Goal: Task Accomplishment & Management: Use online tool/utility

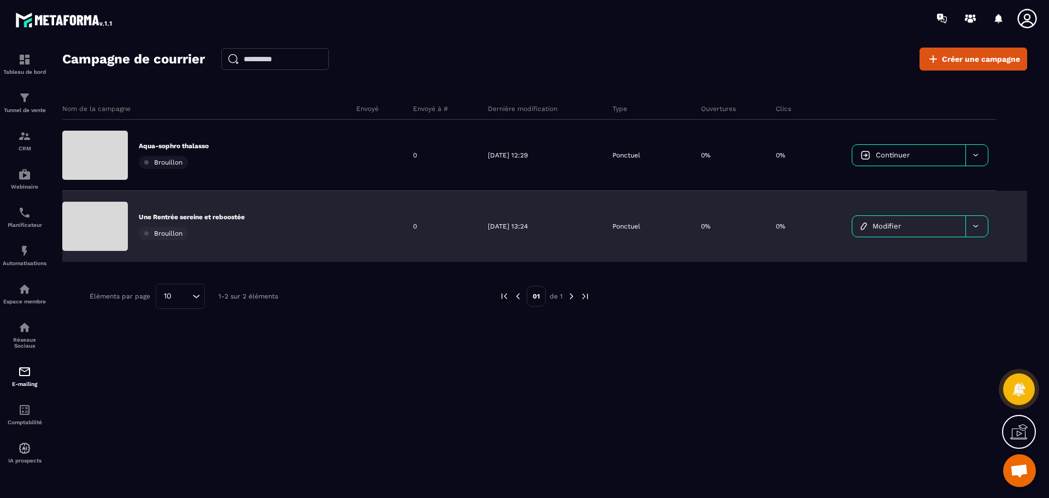
scroll to position [755, 0]
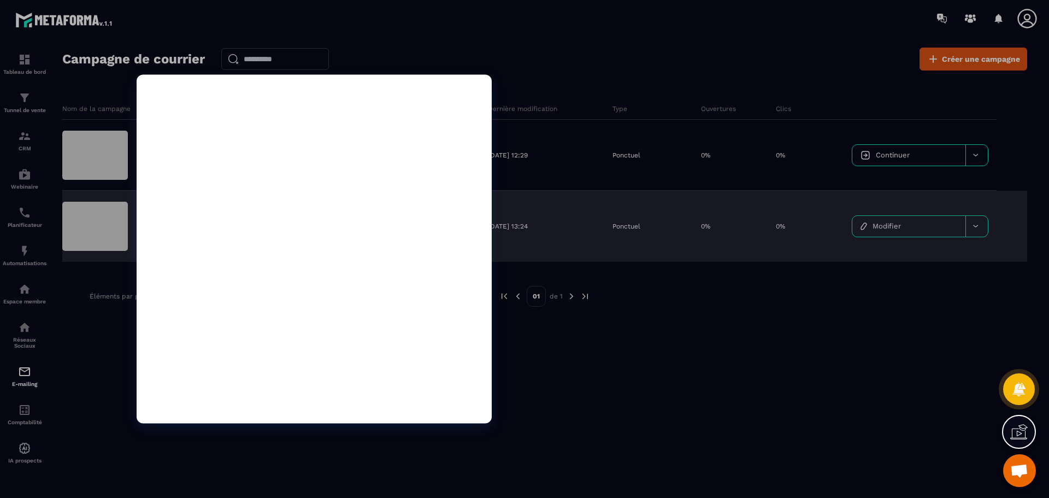
click at [91, 239] on div at bounding box center [95, 226] width 66 height 49
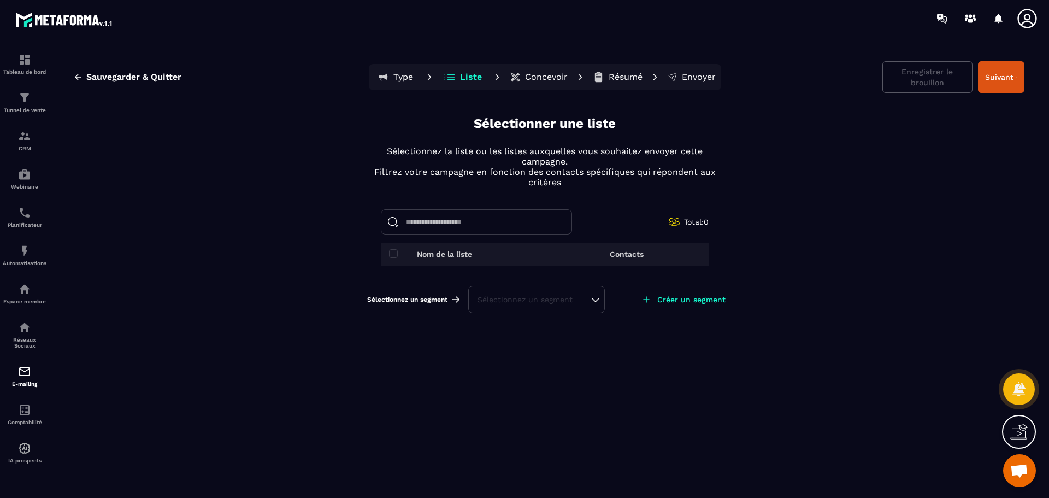
click at [509, 210] on input at bounding box center [476, 221] width 191 height 25
click at [463, 74] on p "Liste" at bounding box center [471, 77] width 22 height 11
click at [590, 295] on div "Sélectionnez un segment" at bounding box center [537, 299] width 118 height 11
click at [506, 239] on li "Aucune" at bounding box center [536, 250] width 134 height 22
click at [598, 297] on div "Sélectionnez un segment" at bounding box center [536, 299] width 137 height 27
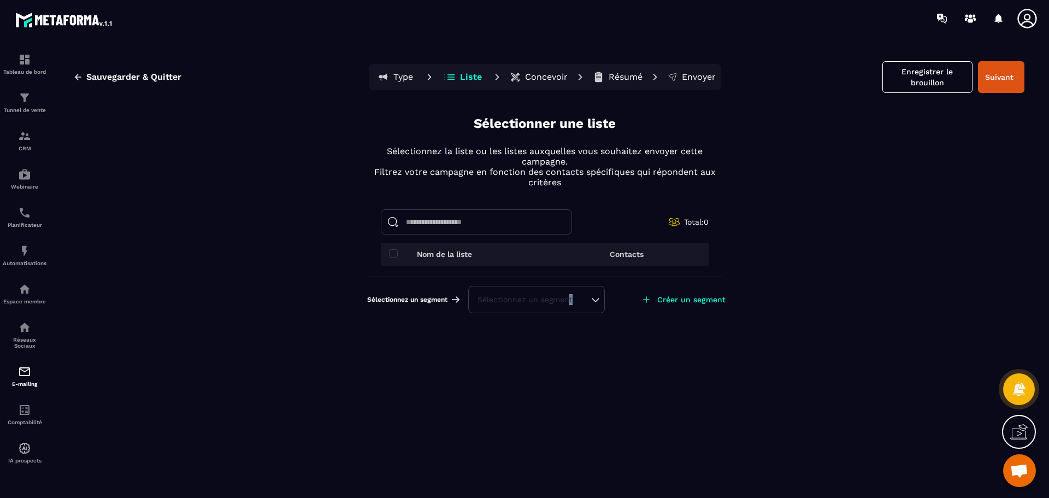
click at [571, 298] on div "Sélectionnez un segment" at bounding box center [537, 299] width 118 height 11
click at [555, 152] on p "Sélectionnez la liste ou les listes auxquelles vous souhaitez envoyer cette cam…" at bounding box center [544, 156] width 355 height 21
click at [439, 76] on button "Type" at bounding box center [463, 77] width 49 height 22
click at [505, 231] on input at bounding box center [476, 221] width 191 height 25
drag, startPoint x: 535, startPoint y: 313, endPoint x: 539, endPoint y: 307, distance: 7.0
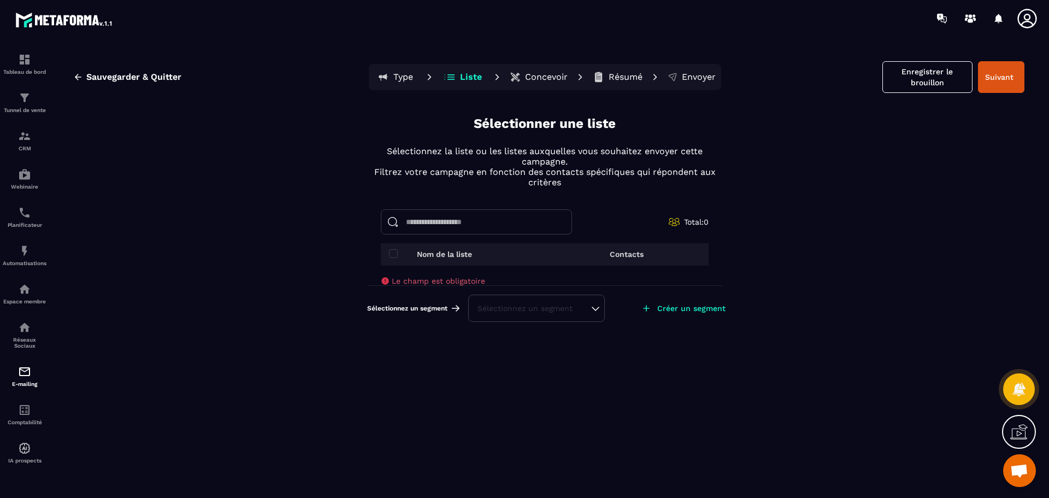
click at [535, 312] on div "Sélectionnez un segment" at bounding box center [536, 307] width 137 height 27
click at [401, 252] on div "Nom de la liste" at bounding box center [463, 254] width 148 height 9
click at [393, 253] on span at bounding box center [393, 253] width 9 height 9
click at [437, 227] on input at bounding box center [476, 221] width 191 height 25
drag, startPoint x: 386, startPoint y: 226, endPoint x: 408, endPoint y: 231, distance: 22.4
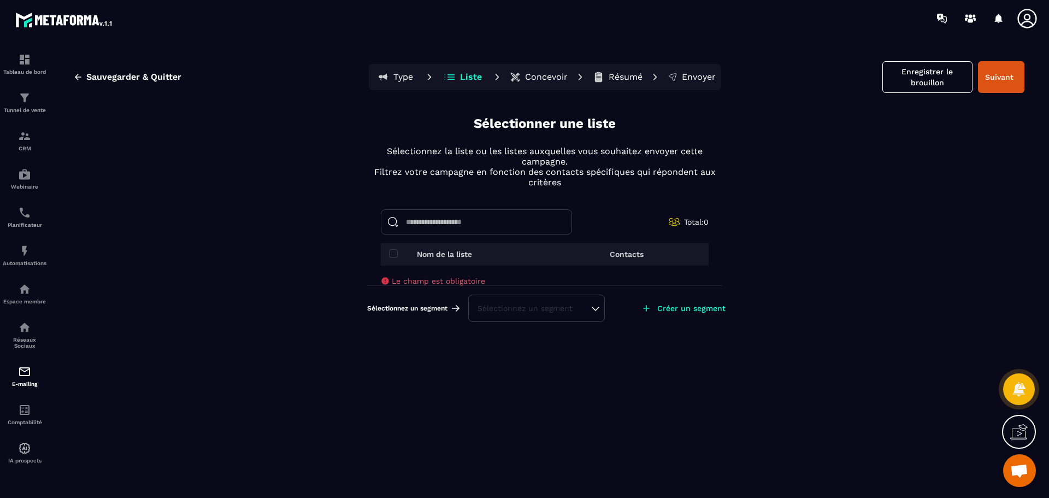
click at [387, 227] on input at bounding box center [476, 221] width 191 height 25
click at [76, 73] on icon "button" at bounding box center [78, 77] width 10 height 10
click at [24, 75] on link "Tableau de bord" at bounding box center [25, 64] width 44 height 38
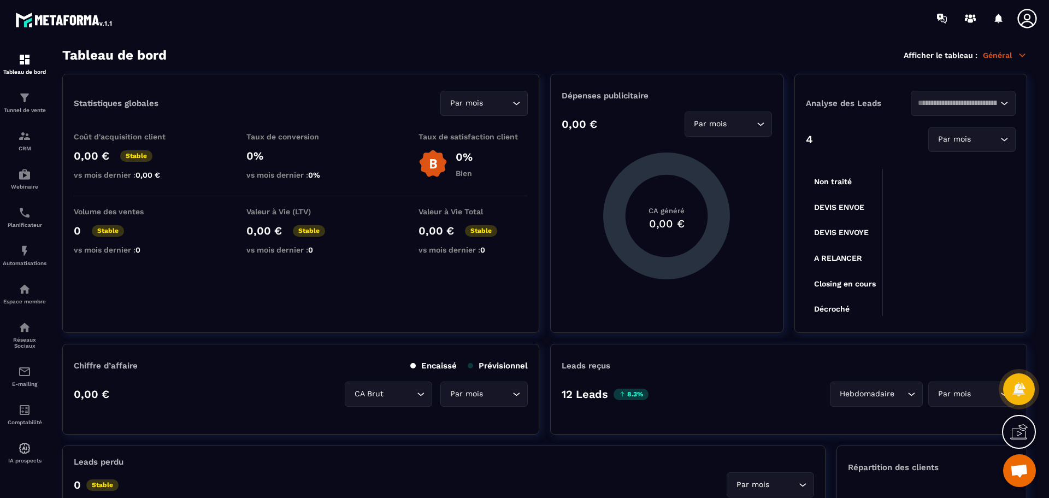
scroll to position [874, 0]
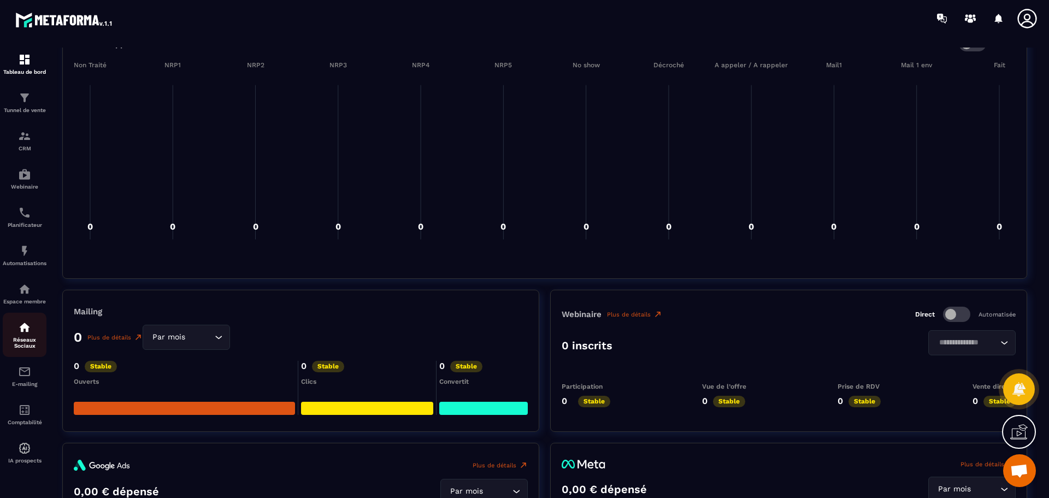
click at [28, 344] on p "Réseaux Sociaux" at bounding box center [25, 343] width 44 height 12
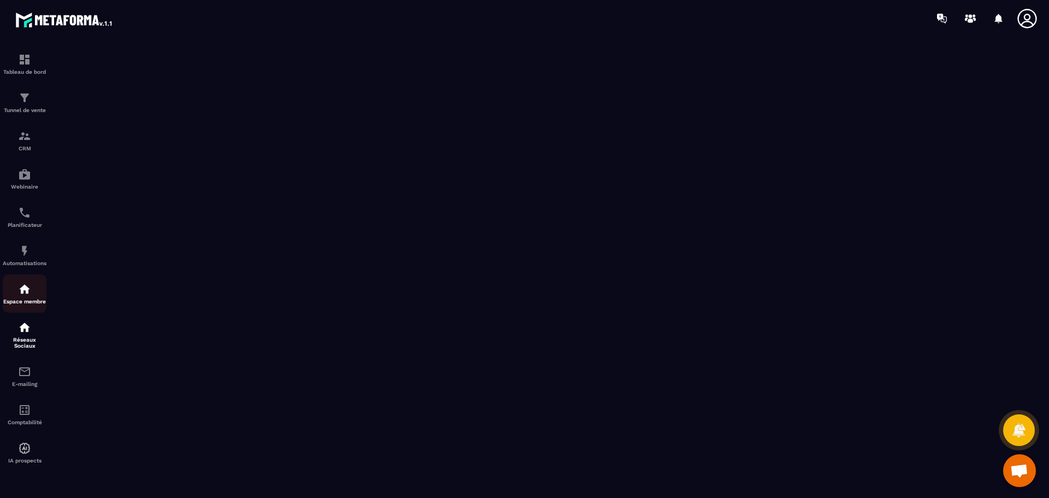
click at [35, 297] on div "Espace membre" at bounding box center [25, 293] width 44 height 22
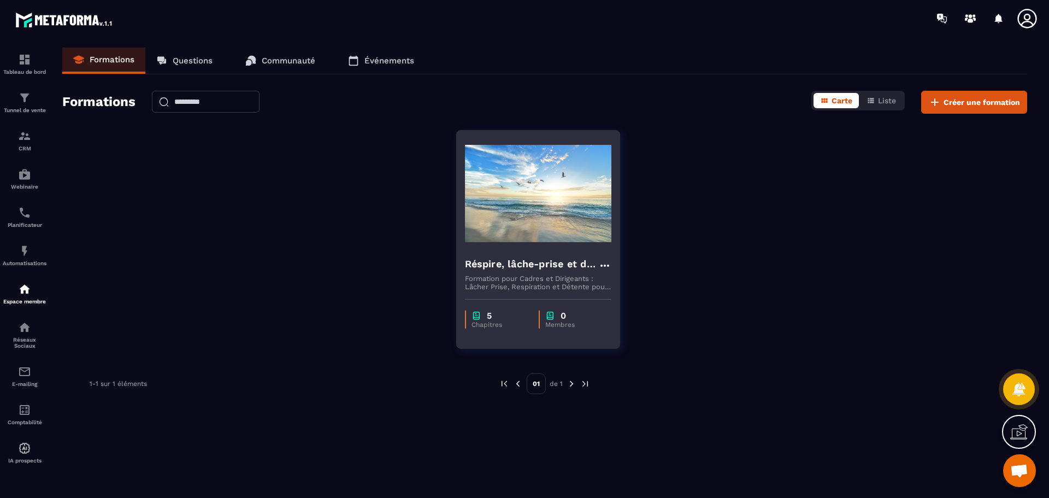
click at [522, 267] on h4 "Réspire, lâche-prise et décide" at bounding box center [531, 263] width 133 height 15
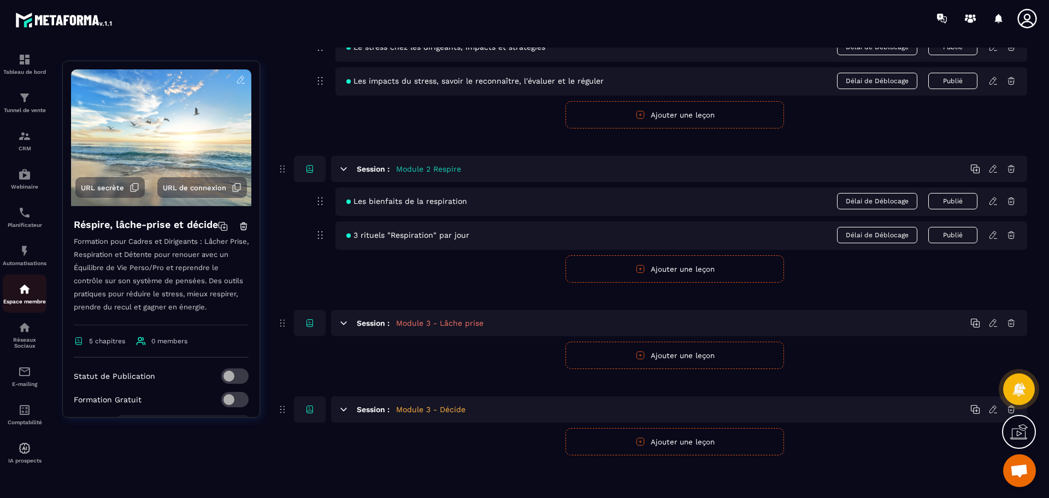
scroll to position [146, 0]
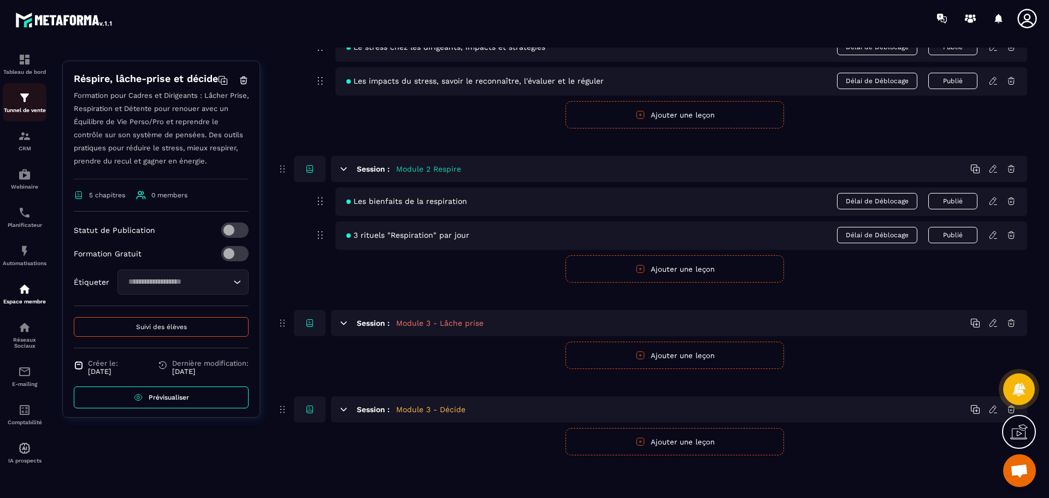
click at [19, 98] on img at bounding box center [24, 97] width 13 height 13
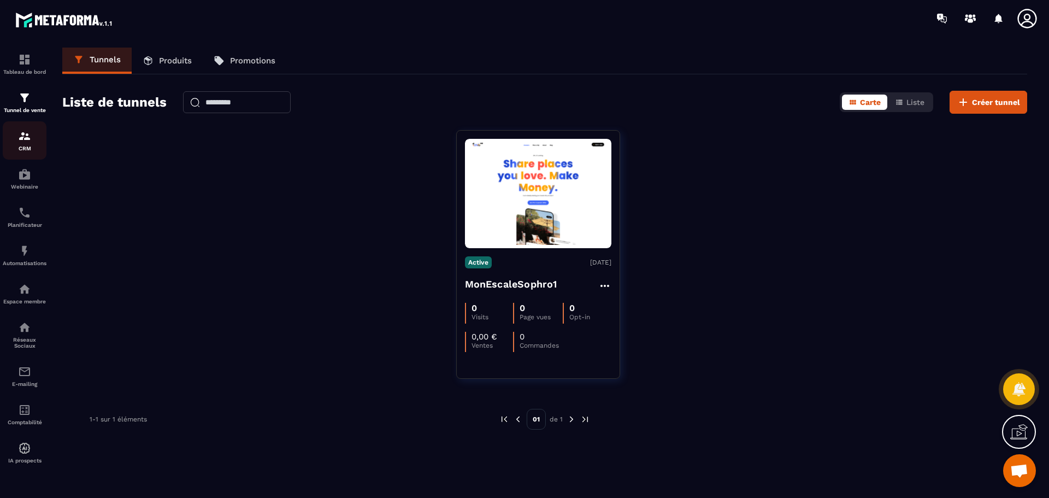
click at [14, 139] on div "CRM" at bounding box center [25, 140] width 44 height 22
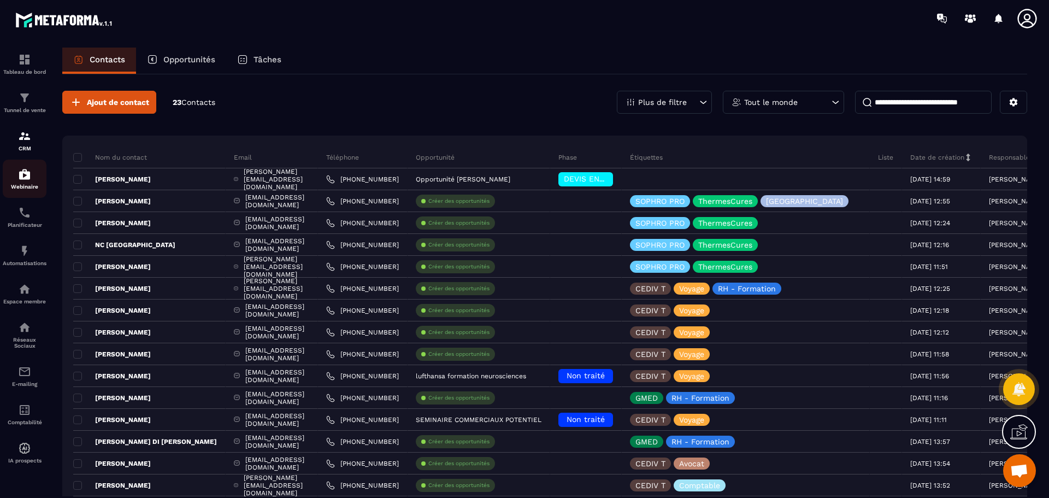
click at [29, 188] on p "Webinaire" at bounding box center [25, 187] width 44 height 6
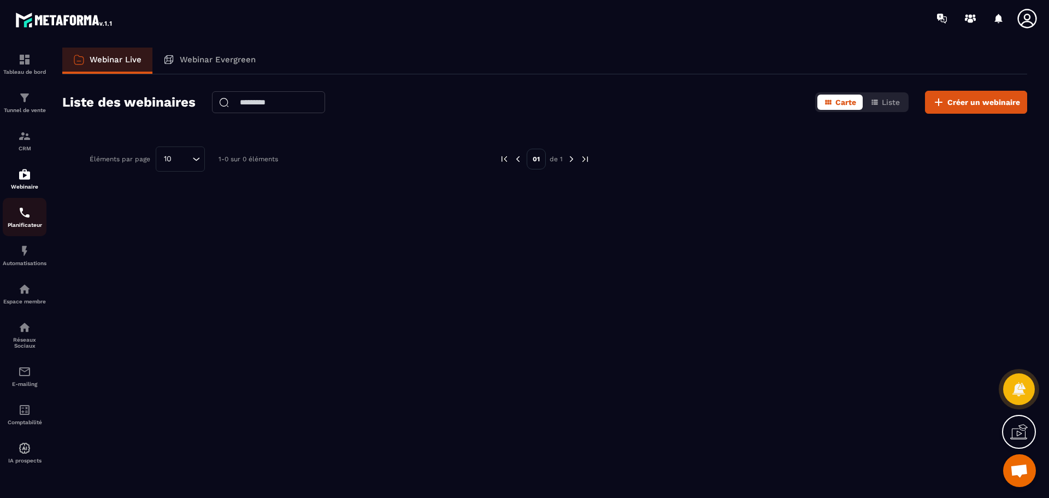
click at [23, 216] on img at bounding box center [24, 212] width 13 height 13
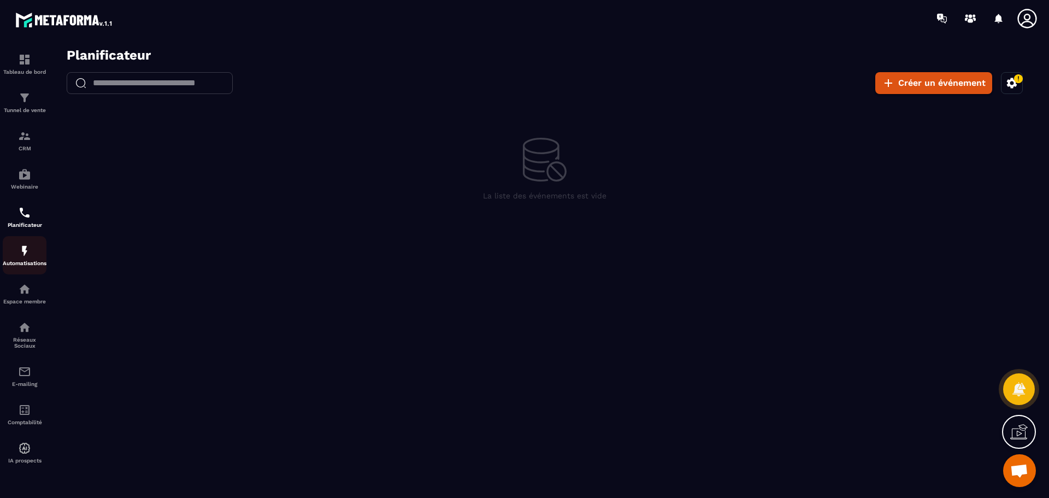
click at [28, 257] on img at bounding box center [24, 250] width 13 height 13
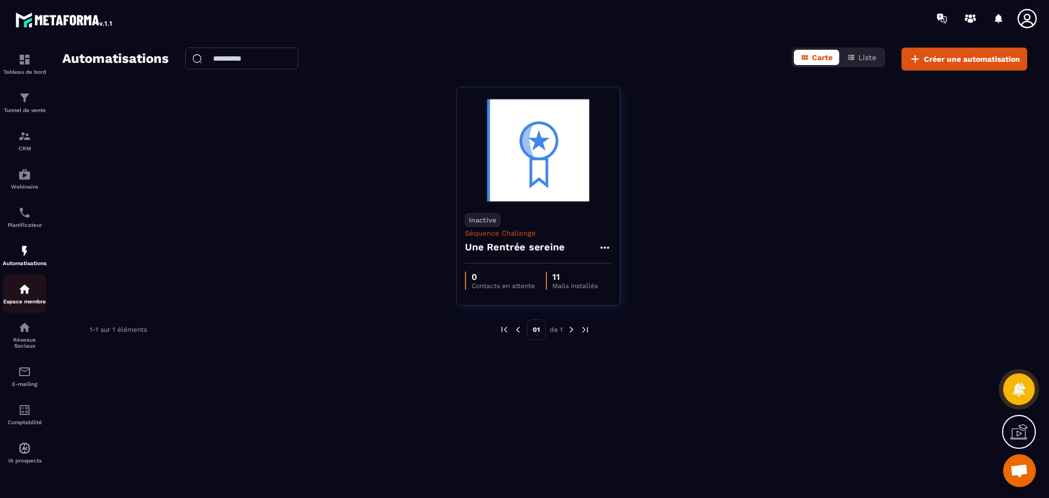
click at [19, 296] on div "Espace membre" at bounding box center [25, 293] width 44 height 22
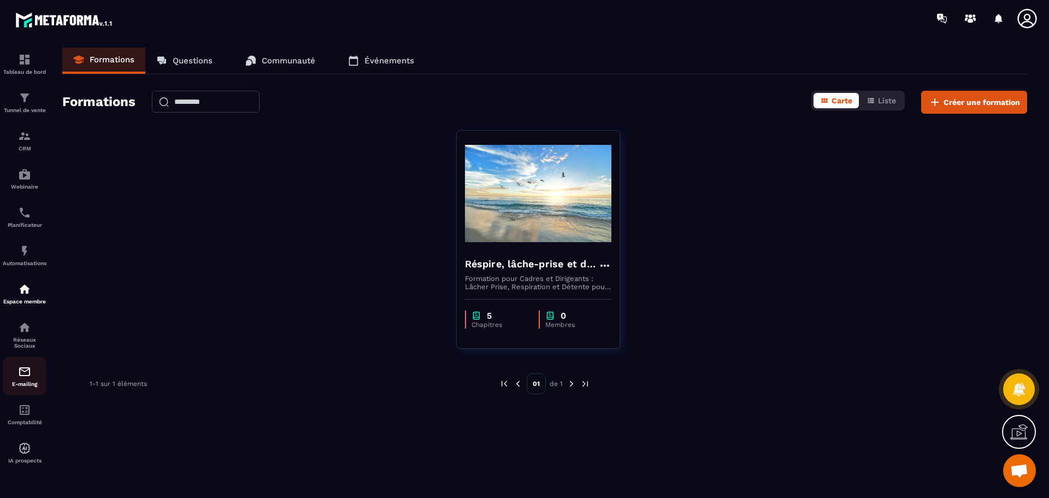
click at [22, 380] on div "E-mailing" at bounding box center [25, 376] width 44 height 22
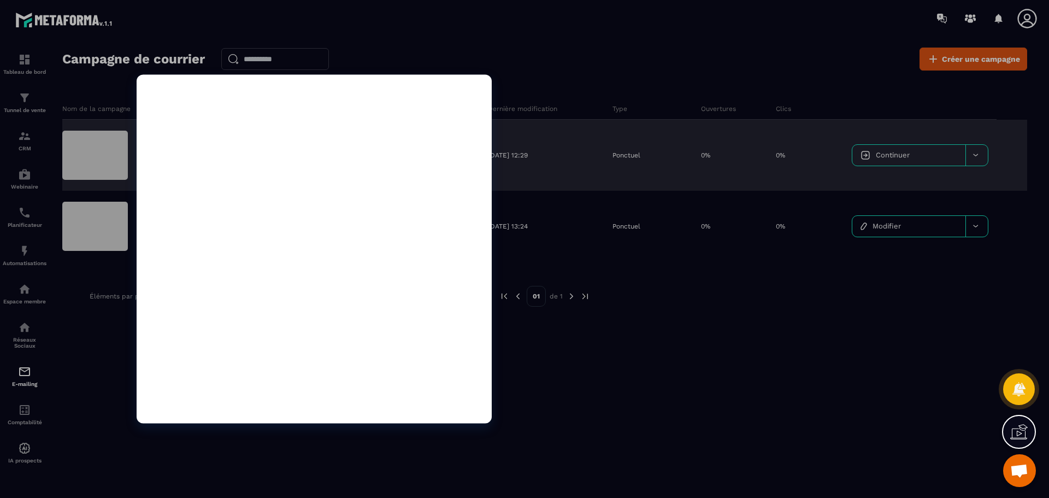
click at [98, 160] on div at bounding box center [95, 155] width 66 height 49
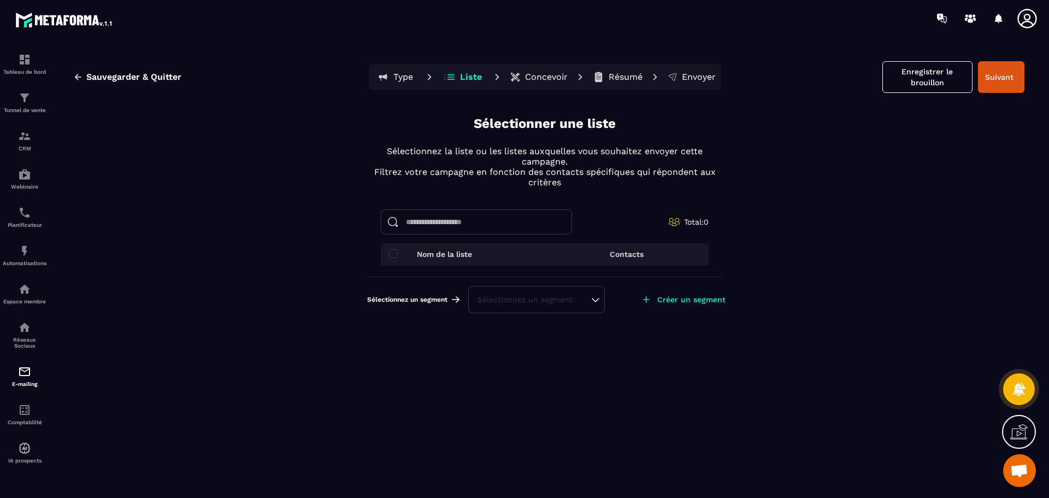
click at [396, 218] on input at bounding box center [476, 221] width 191 height 25
click at [632, 256] on p "Contacts" at bounding box center [627, 254] width 34 height 9
click at [391, 253] on span at bounding box center [393, 253] width 9 height 9
click at [391, 257] on span at bounding box center [393, 253] width 9 height 9
click at [1006, 85] on button "Suivant" at bounding box center [1001, 77] width 46 height 32
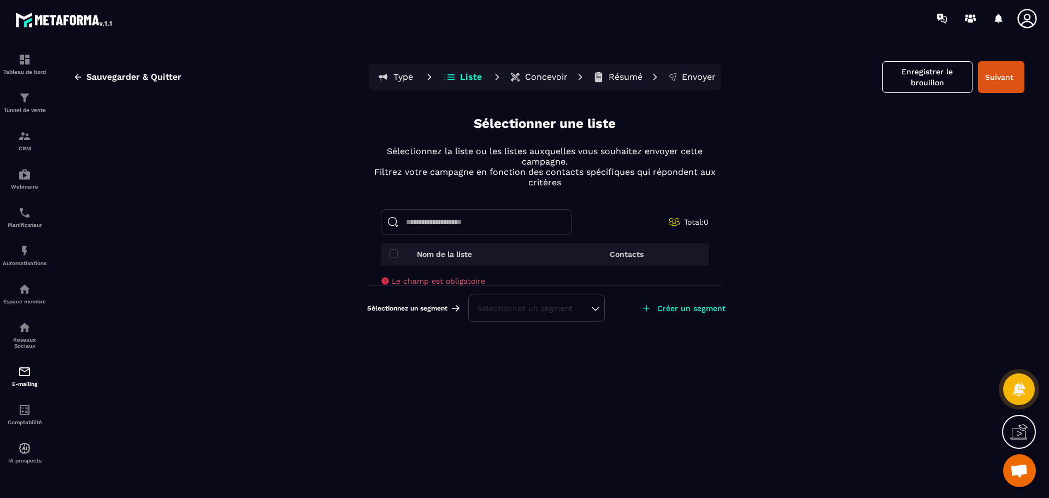
click at [387, 255] on th "Nom de la liste" at bounding box center [463, 254] width 164 height 22
click at [19, 58] on img at bounding box center [24, 59] width 13 height 13
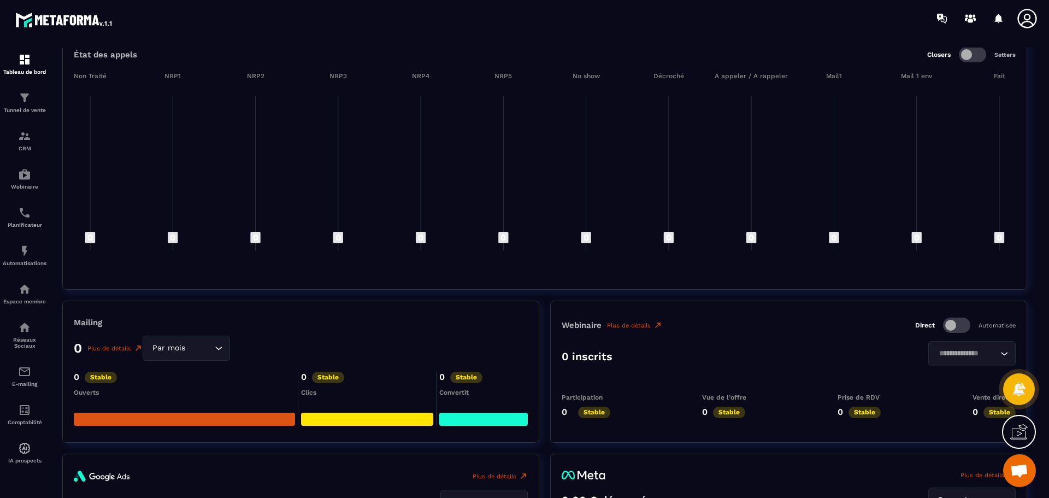
scroll to position [1020, 0]
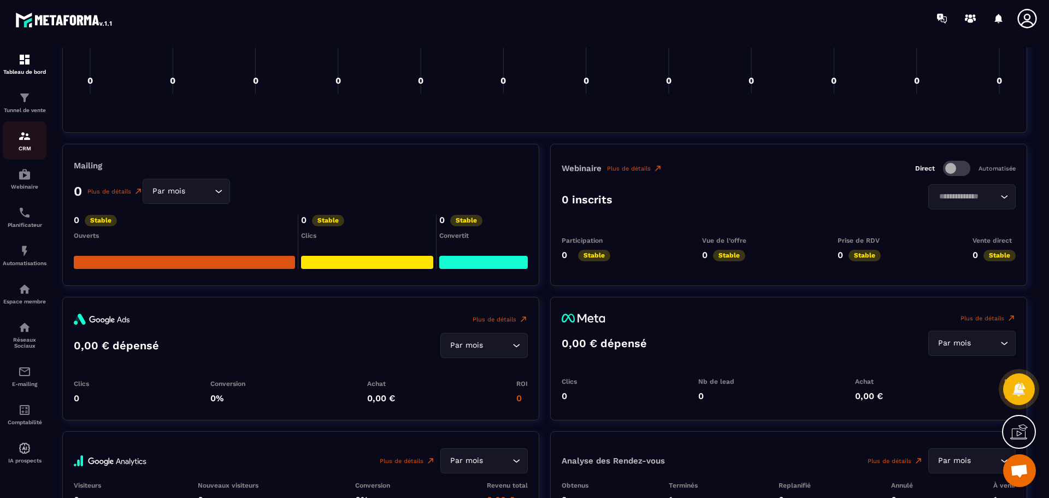
click at [28, 148] on p "CRM" at bounding box center [25, 148] width 44 height 6
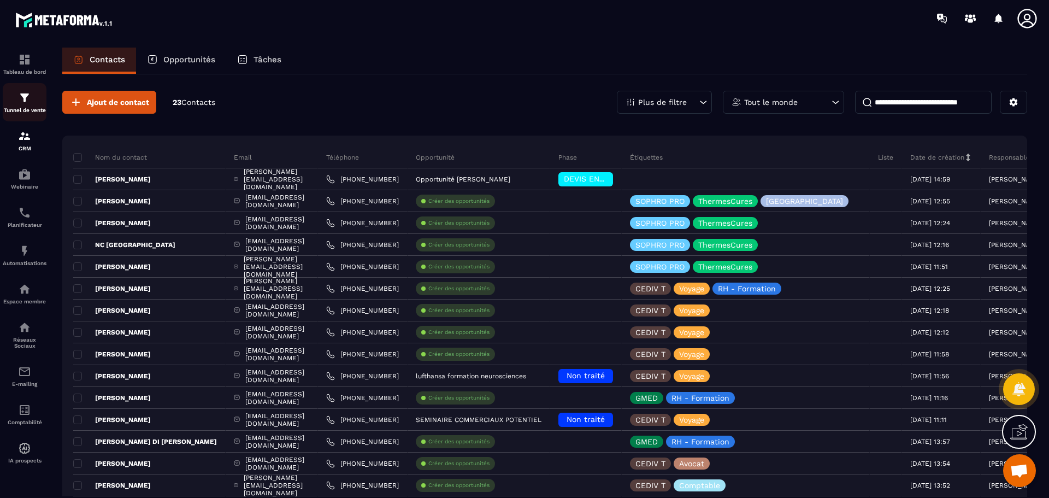
click at [20, 108] on p "Tunnel de vente" at bounding box center [25, 110] width 44 height 6
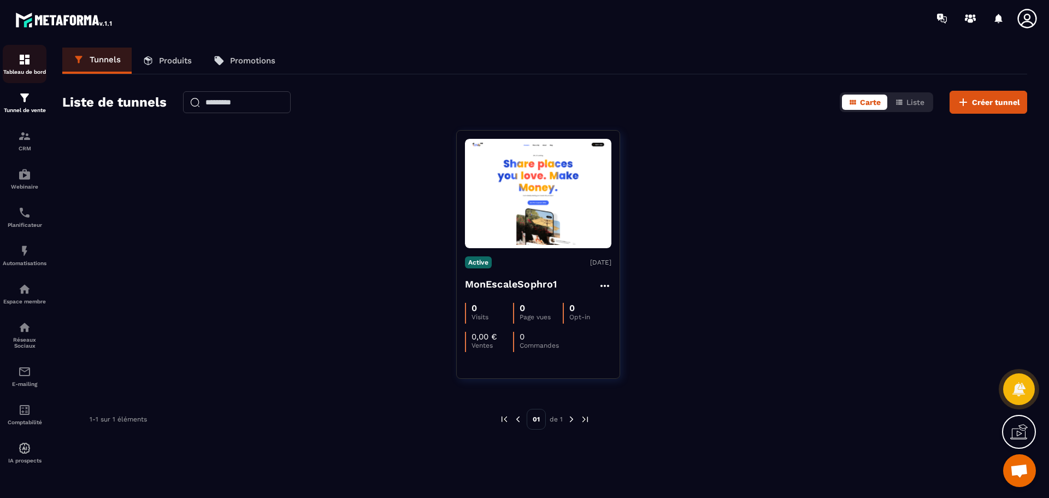
click at [24, 69] on p "Tableau de bord" at bounding box center [25, 72] width 44 height 6
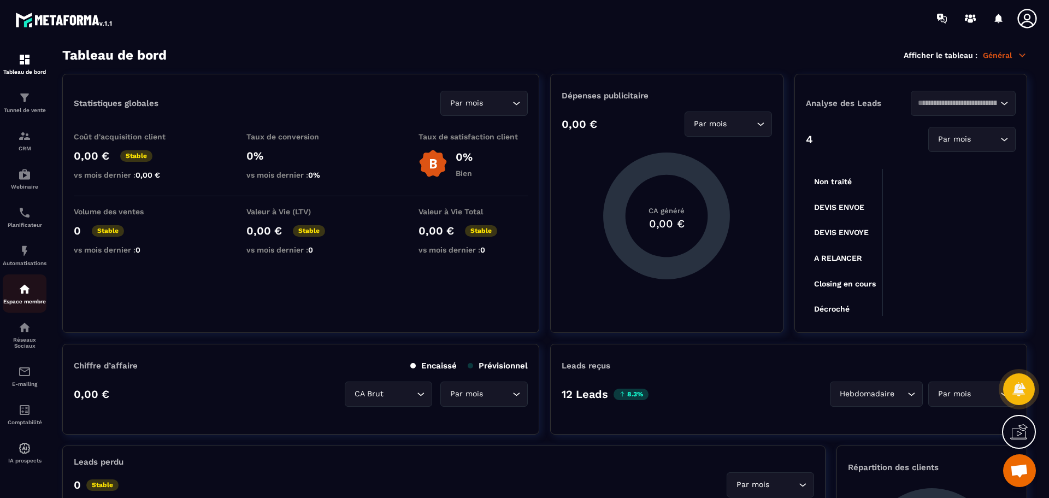
click at [29, 302] on p "Espace membre" at bounding box center [25, 301] width 44 height 6
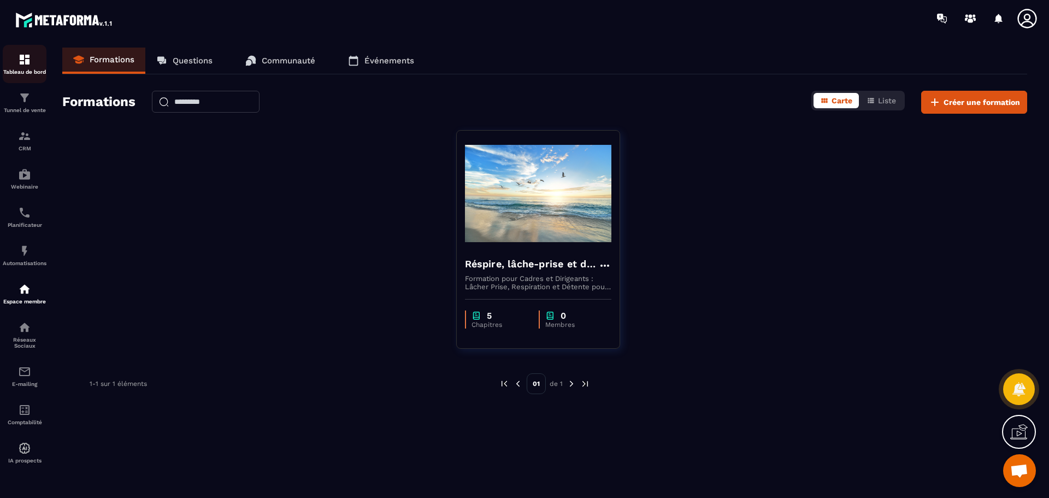
click at [25, 69] on p "Tableau de bord" at bounding box center [25, 72] width 44 height 6
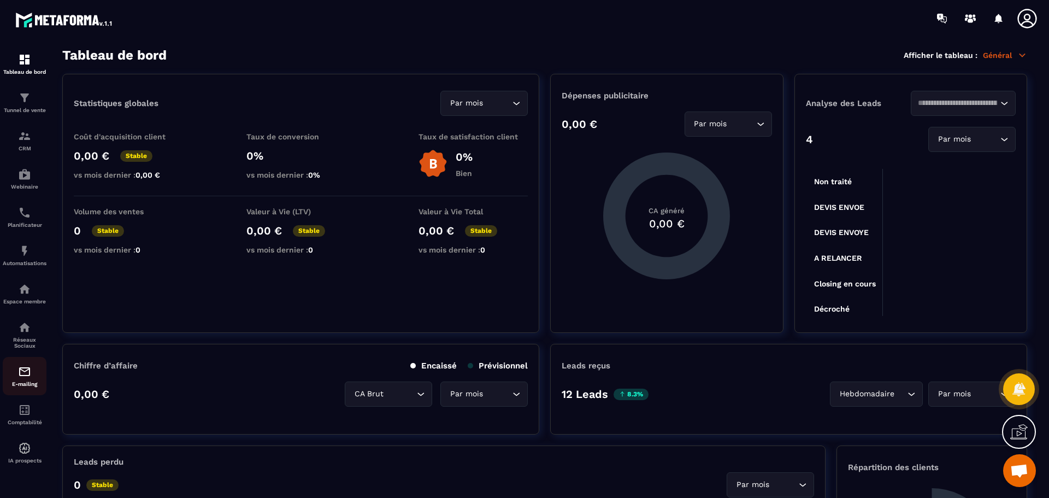
click at [25, 375] on img at bounding box center [24, 371] width 13 height 13
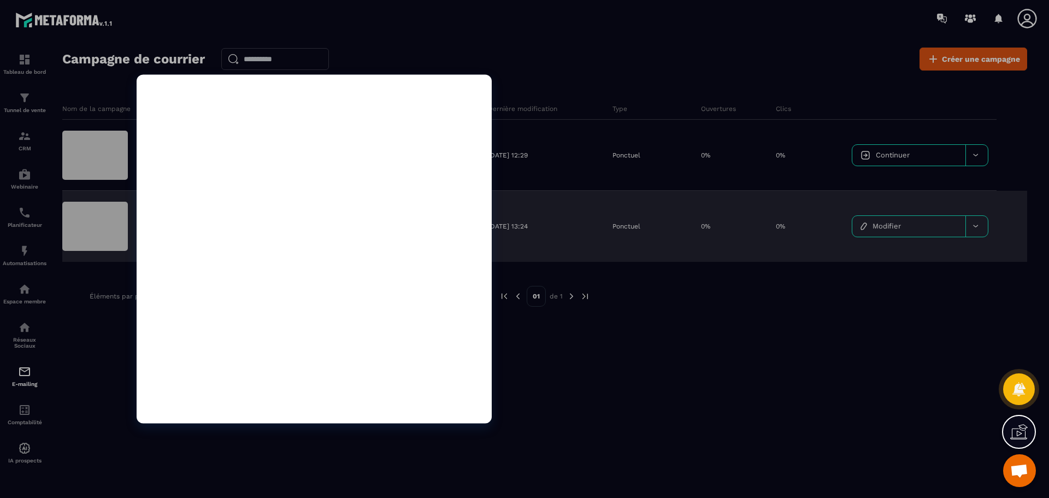
click at [109, 235] on div at bounding box center [95, 226] width 66 height 49
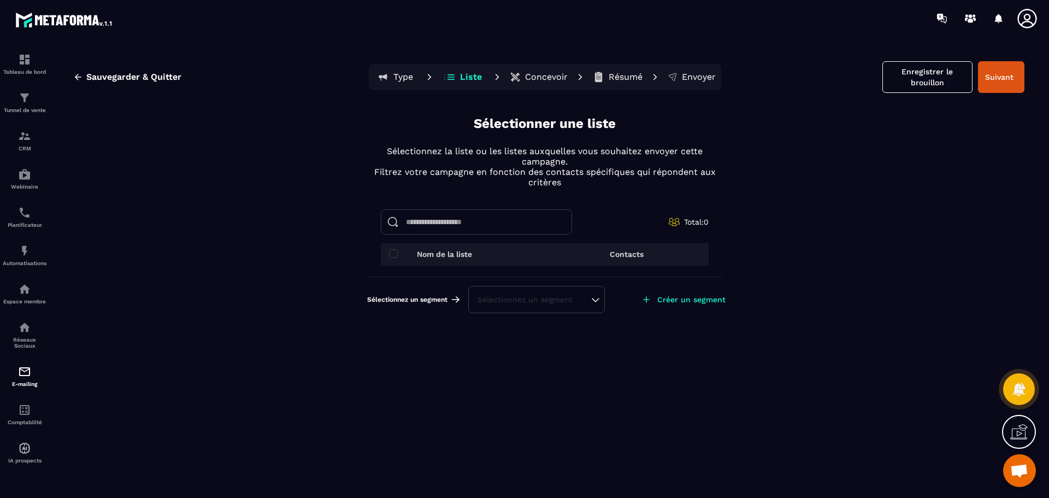
click at [540, 220] on input at bounding box center [476, 221] width 191 height 25
click at [669, 223] on icon at bounding box center [674, 221] width 11 height 11
click at [391, 257] on span at bounding box center [393, 253] width 9 height 9
click at [646, 298] on icon at bounding box center [646, 299] width 11 height 11
click at [676, 302] on p "Créer un segment" at bounding box center [691, 299] width 68 height 9
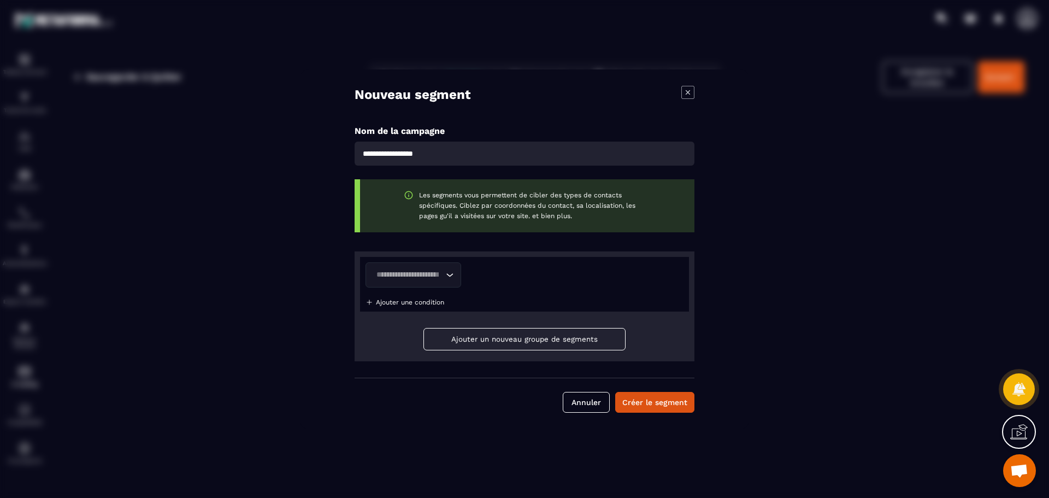
click at [387, 154] on input "Modal window" at bounding box center [525, 154] width 340 height 24
type input "**********"
click at [429, 275] on input "Search for option" at bounding box center [408, 275] width 70 height 12
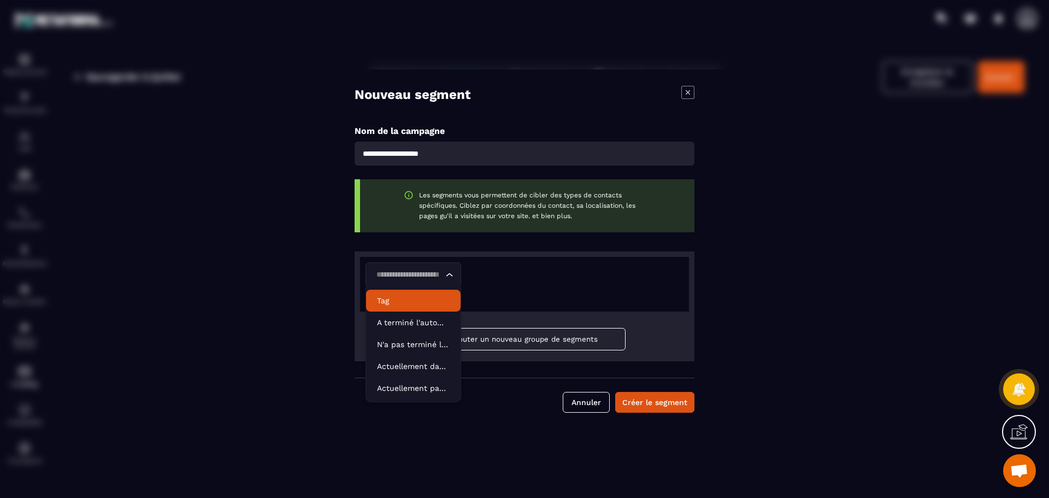
click at [384, 301] on p "Tag" at bounding box center [413, 300] width 73 height 11
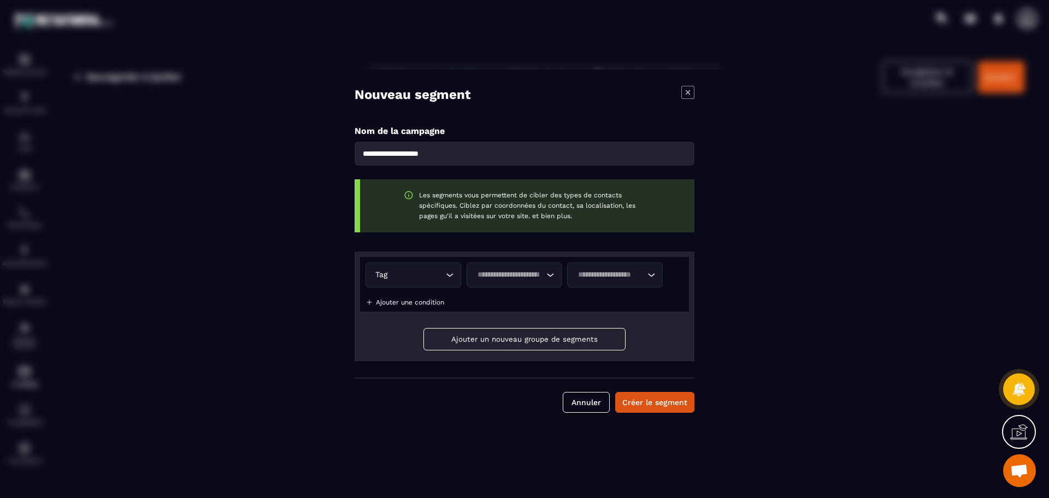
click at [544, 278] on input "Search for option" at bounding box center [509, 275] width 70 height 12
click at [519, 304] on p "Contient" at bounding box center [514, 300] width 73 height 11
click at [651, 273] on icon "Search for option" at bounding box center [651, 274] width 11 height 11
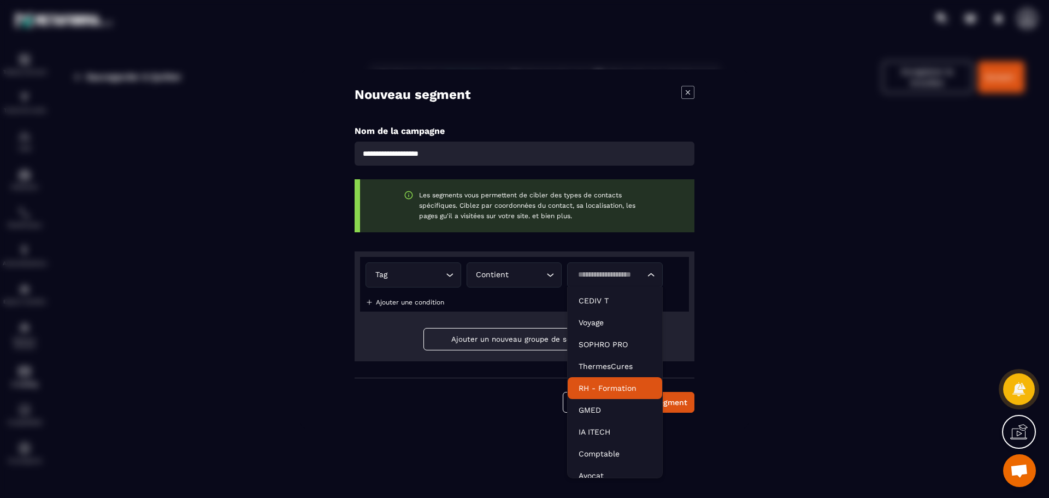
click at [610, 386] on p "RH - Formation" at bounding box center [615, 387] width 73 height 11
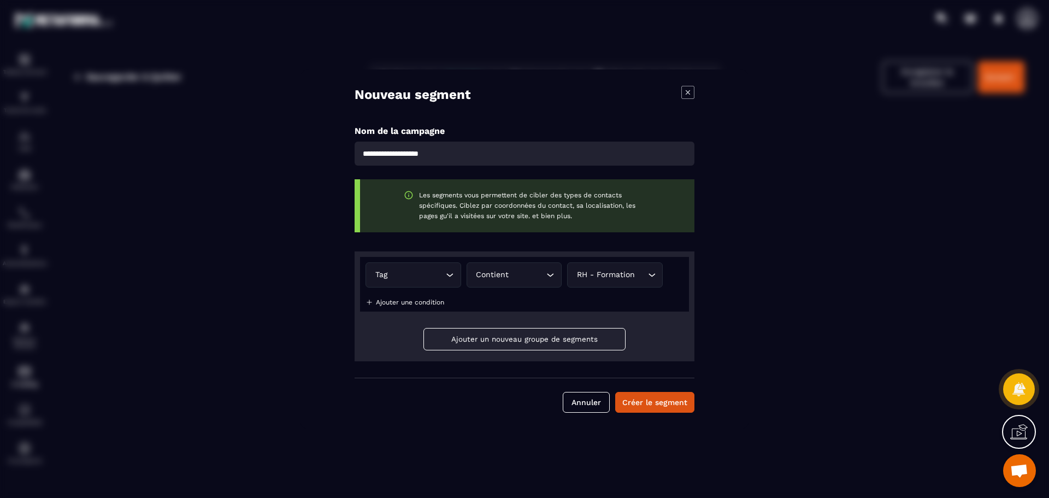
click at [380, 302] on p "Ajouter une condition" at bounding box center [410, 302] width 68 height 8
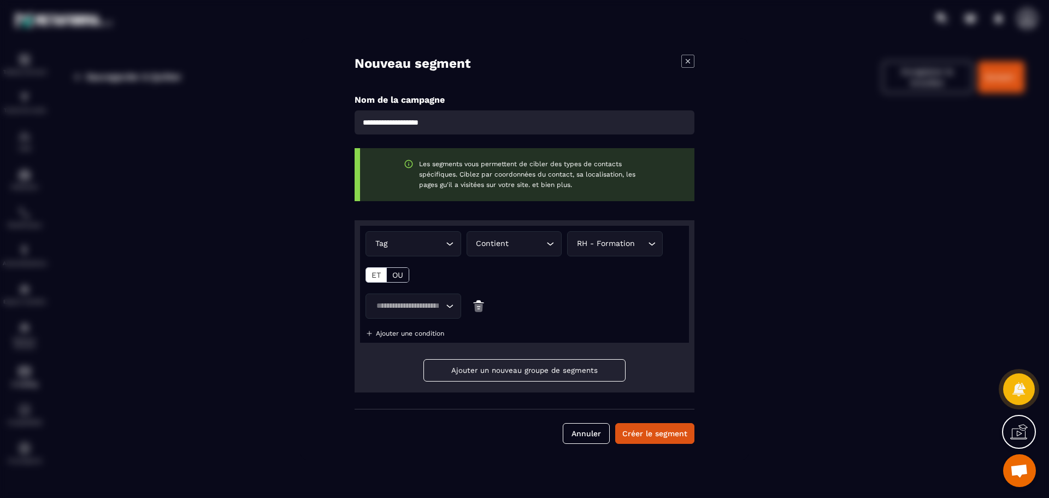
click at [552, 248] on icon "Search for option" at bounding box center [550, 243] width 11 height 11
click at [528, 264] on p "Contient" at bounding box center [514, 269] width 73 height 11
click at [453, 306] on icon "Search for option" at bounding box center [449, 306] width 11 height 11
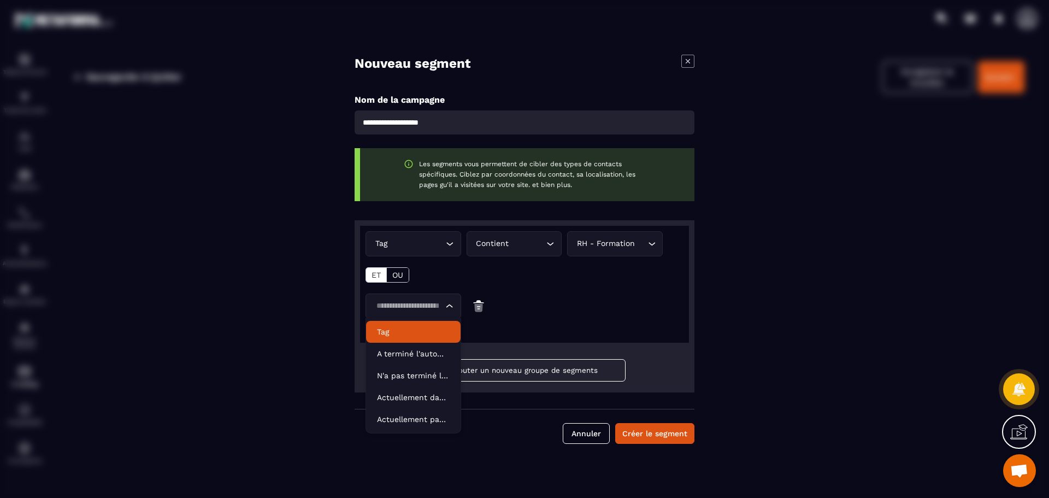
click at [380, 326] on li "Tag" at bounding box center [413, 332] width 95 height 22
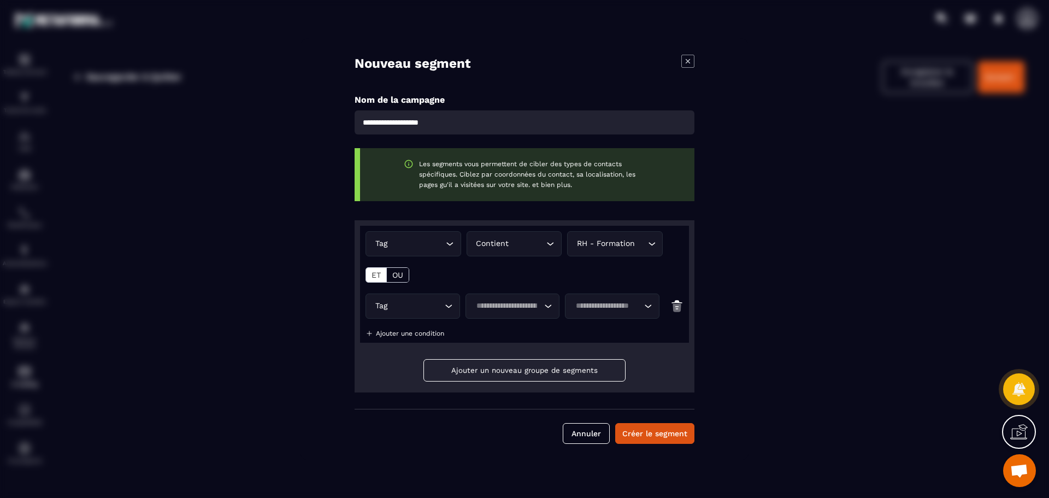
click at [386, 271] on div "ET" at bounding box center [376, 275] width 21 height 14
click at [381, 275] on div "ET" at bounding box center [376, 275] width 21 height 14
click at [398, 279] on div "OU" at bounding box center [398, 275] width 22 height 14
click at [403, 276] on p "OU" at bounding box center [397, 274] width 11 height 9
click at [378, 276] on p "ET" at bounding box center [376, 274] width 9 height 9
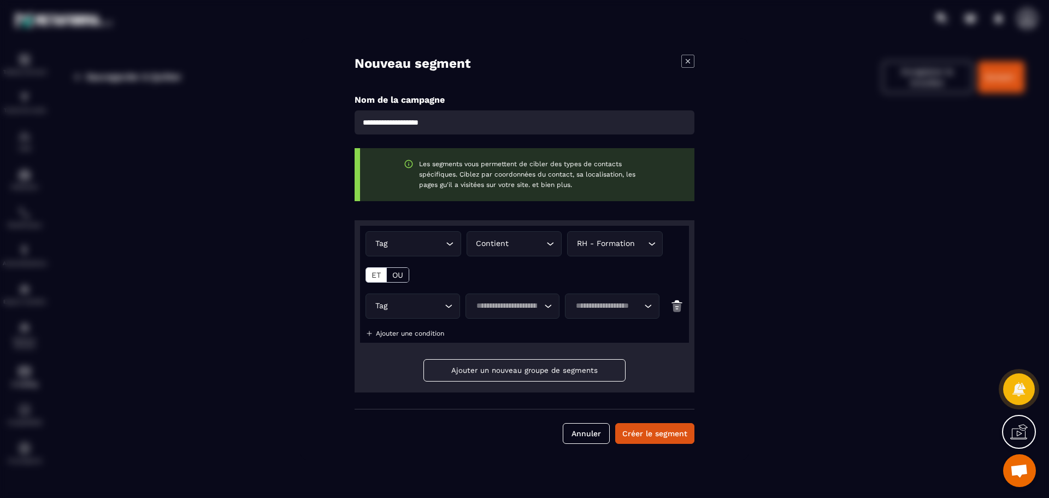
click at [397, 276] on p "OU" at bounding box center [397, 274] width 11 height 9
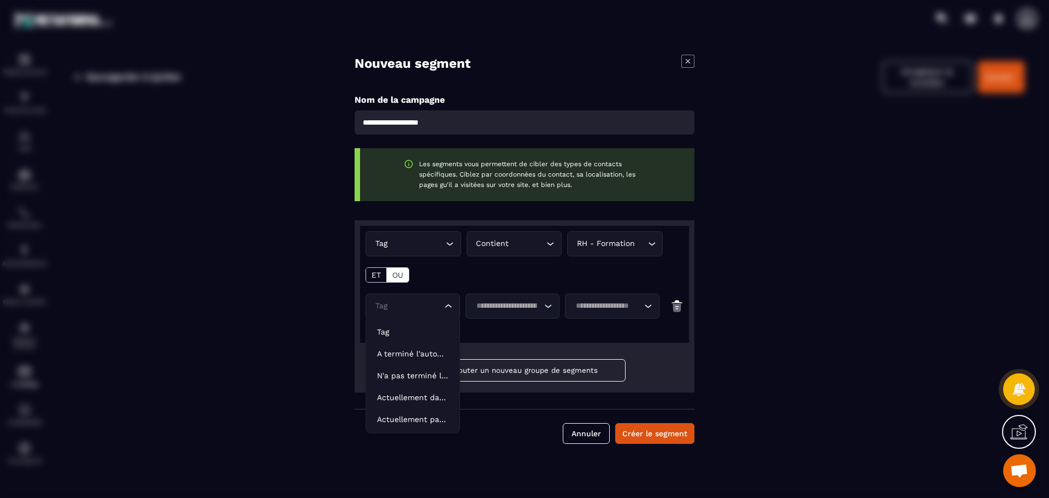
click at [458, 309] on div "Tag Loading..." at bounding box center [413, 305] width 95 height 25
click at [527, 304] on input "Search for option" at bounding box center [507, 306] width 69 height 12
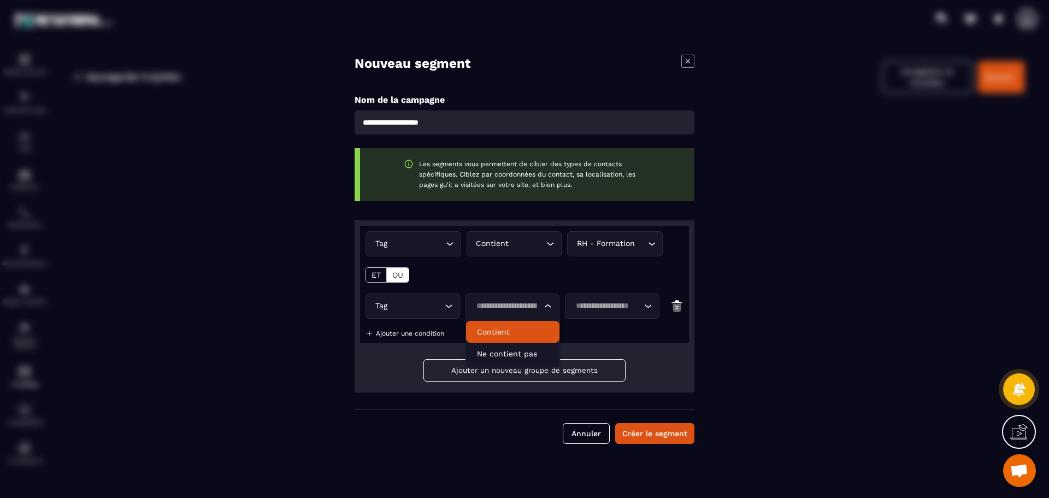
click at [505, 330] on p "Contient" at bounding box center [513, 331] width 72 height 11
click at [644, 306] on icon "Search for option" at bounding box center [648, 306] width 11 height 11
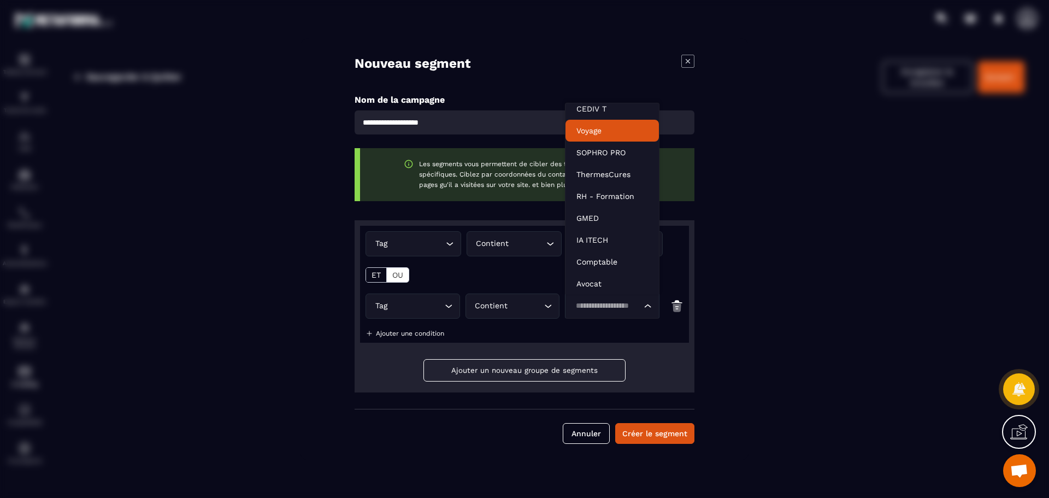
scroll to position [3, 0]
click at [619, 108] on li "CEDIV T" at bounding box center [611, 114] width 93 height 22
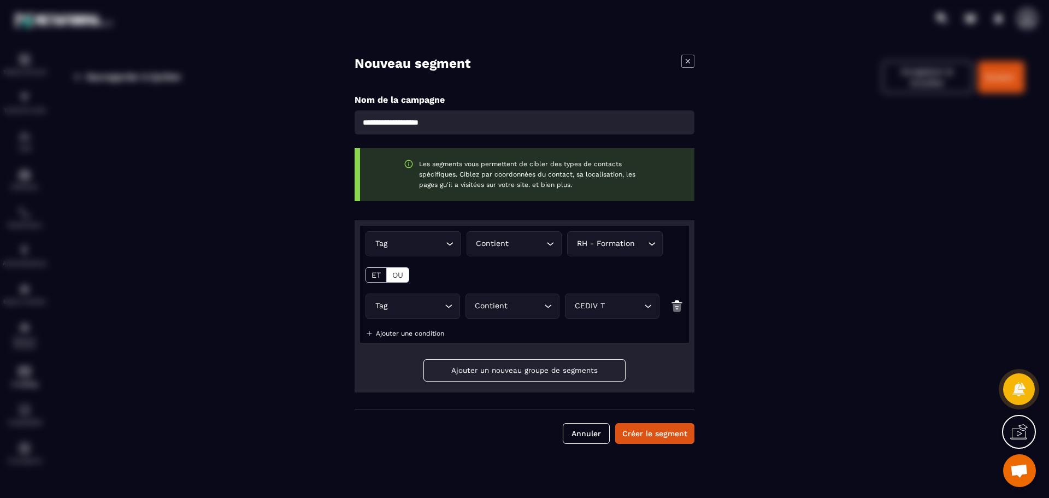
click at [690, 63] on icon "Modal window" at bounding box center [688, 60] width 4 height 4
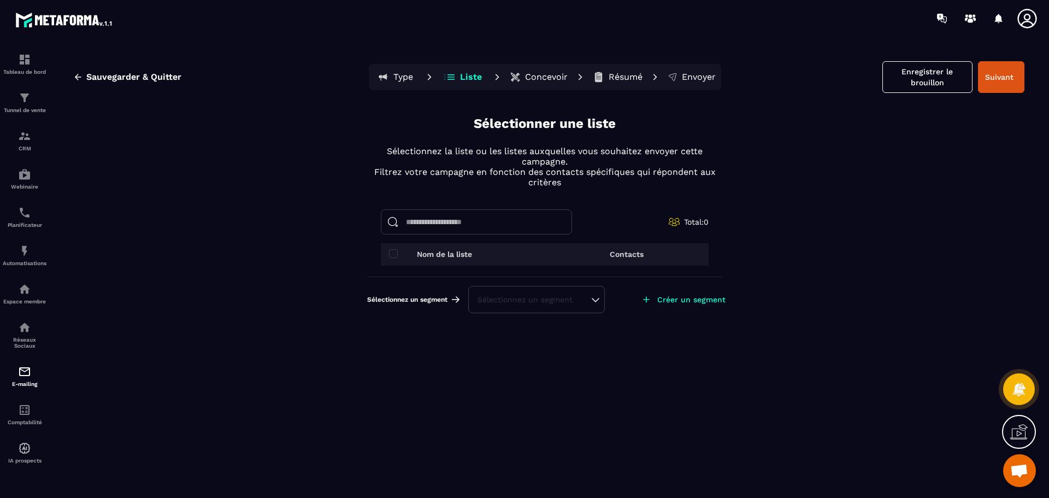
click at [545, 72] on p "Concevoir" at bounding box center [546, 77] width 43 height 11
click at [416, 225] on input at bounding box center [476, 221] width 191 height 25
click at [445, 80] on button "Liste" at bounding box center [463, 77] width 49 height 22
click at [453, 79] on icon at bounding box center [450, 79] width 7 height 1
click at [413, 225] on input at bounding box center [476, 221] width 191 height 25
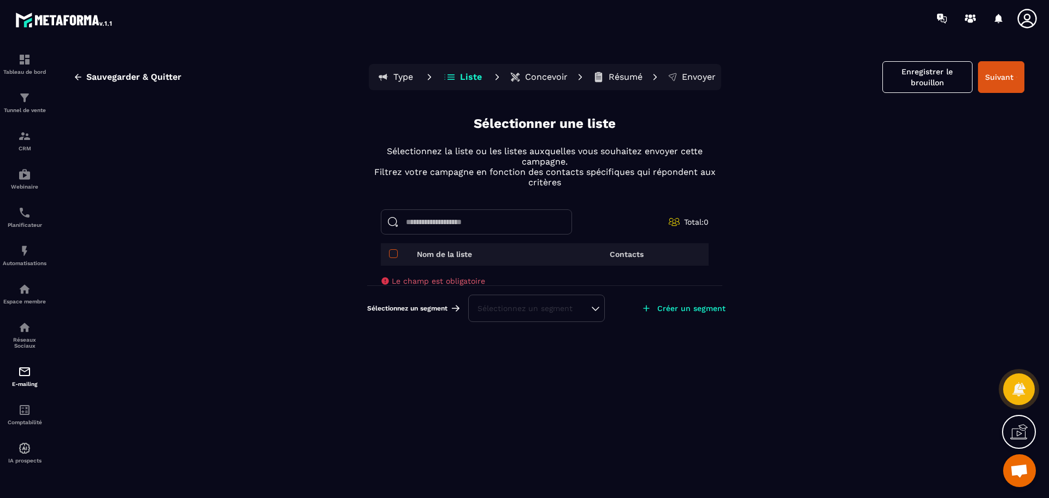
click at [394, 256] on span at bounding box center [393, 253] width 9 height 9
click at [402, 220] on input at bounding box center [476, 221] width 191 height 25
drag, startPoint x: 621, startPoint y: 254, endPoint x: 489, endPoint y: 259, distance: 132.3
click at [621, 254] on p "Contacts" at bounding box center [627, 254] width 34 height 9
click at [392, 252] on span at bounding box center [393, 253] width 9 height 9
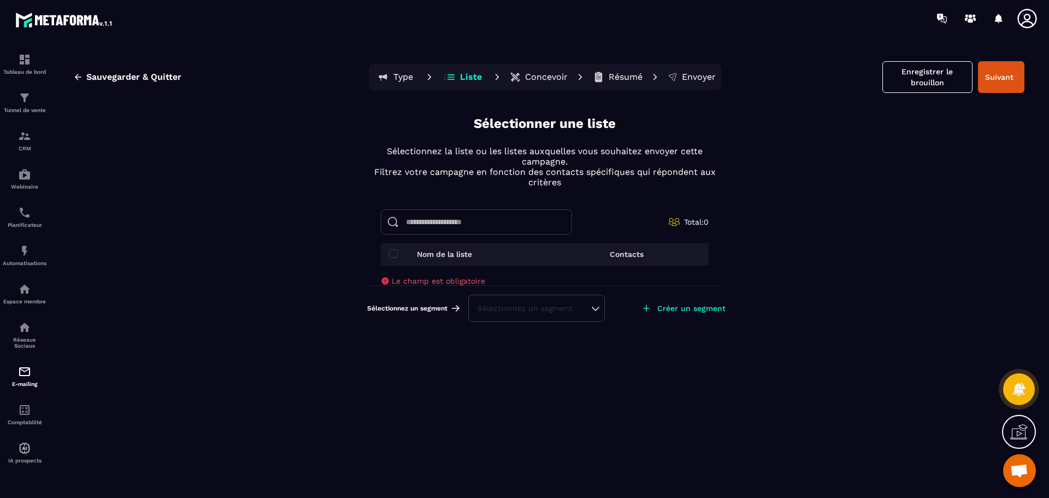
click at [425, 215] on input at bounding box center [476, 221] width 191 height 25
click at [472, 221] on input at bounding box center [476, 221] width 191 height 25
click at [590, 309] on div "Sélectionnez un segment" at bounding box center [537, 308] width 118 height 11
click at [654, 304] on div "Créer un segment" at bounding box center [683, 308] width 102 height 24
click at [649, 305] on icon at bounding box center [646, 308] width 11 height 11
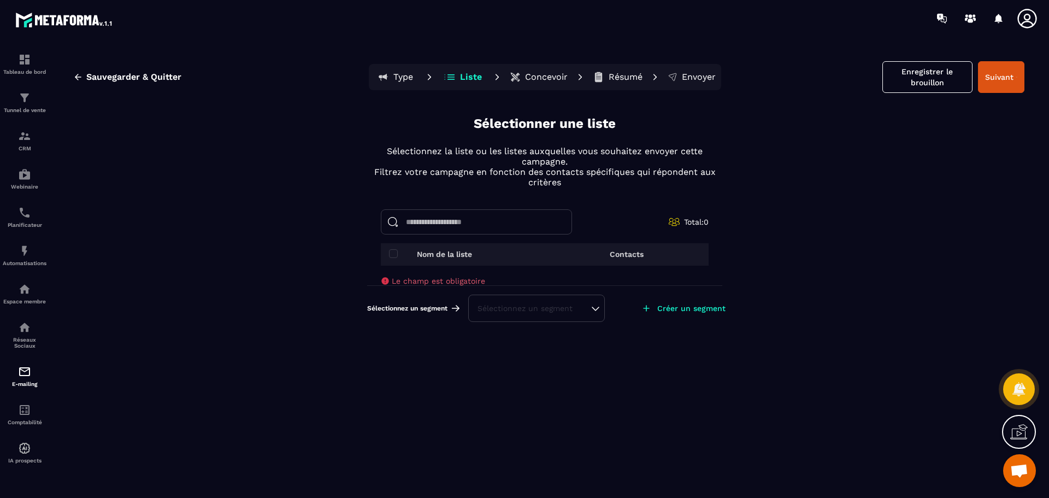
click at [644, 307] on icon at bounding box center [646, 308] width 11 height 11
click at [909, 75] on button "Enregistrer le brouillon" at bounding box center [927, 77] width 90 height 32
click at [693, 309] on p "Créer un segment" at bounding box center [691, 308] width 68 height 9
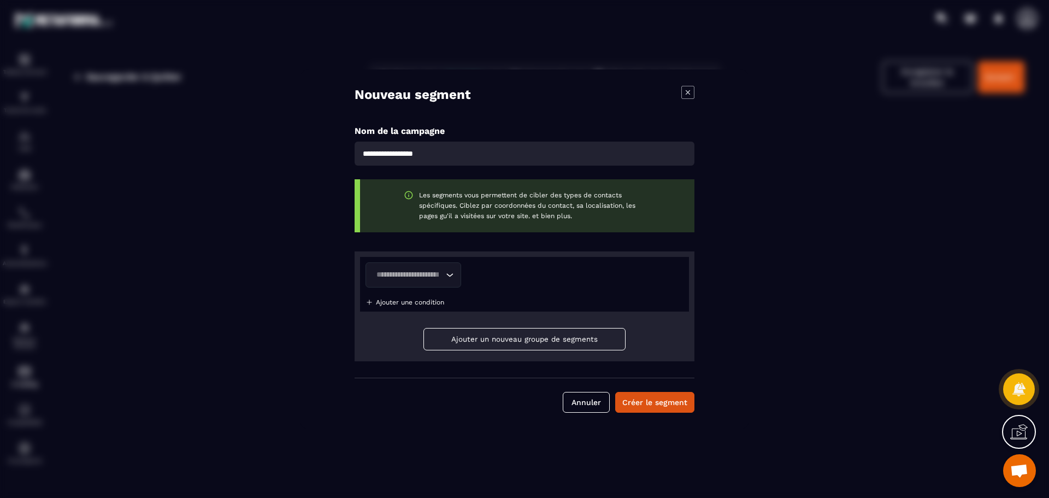
click at [451, 334] on button "Ajouter un nouveau groupe de segments" at bounding box center [524, 339] width 202 height 22
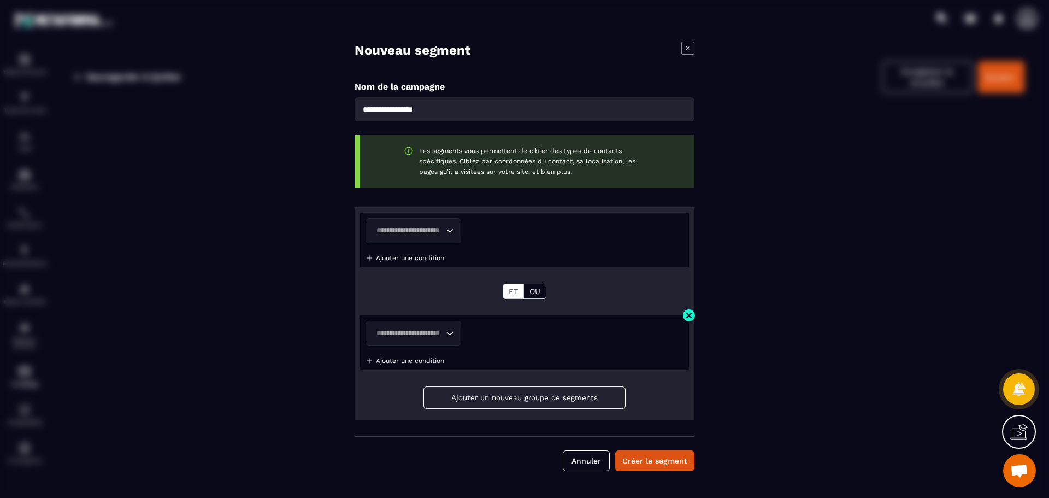
click at [436, 237] on div "Loading..." at bounding box center [414, 230] width 96 height 25
click at [367, 361] on img "Modal window" at bounding box center [370, 361] width 8 height 8
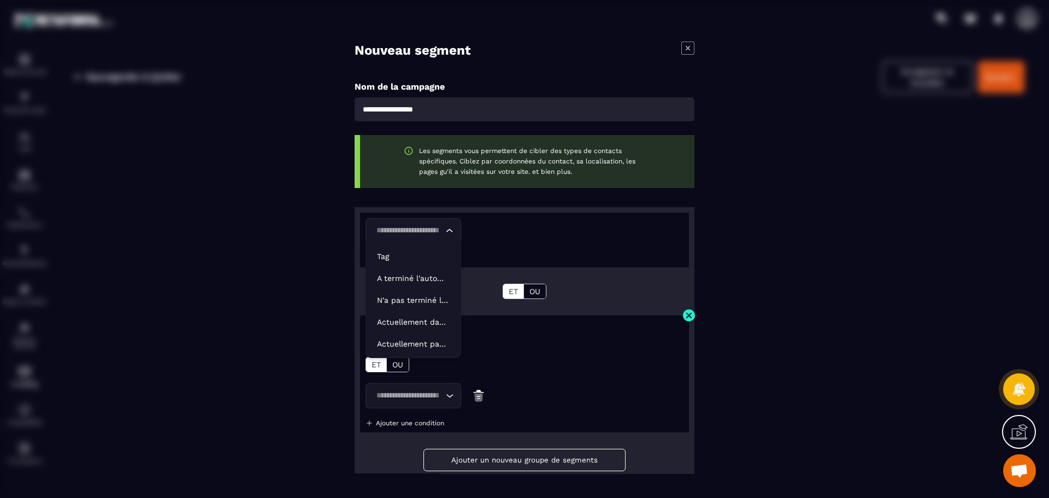
click at [411, 231] on input "Search for option" at bounding box center [408, 231] width 70 height 12
click at [403, 257] on p "Tag" at bounding box center [413, 256] width 73 height 11
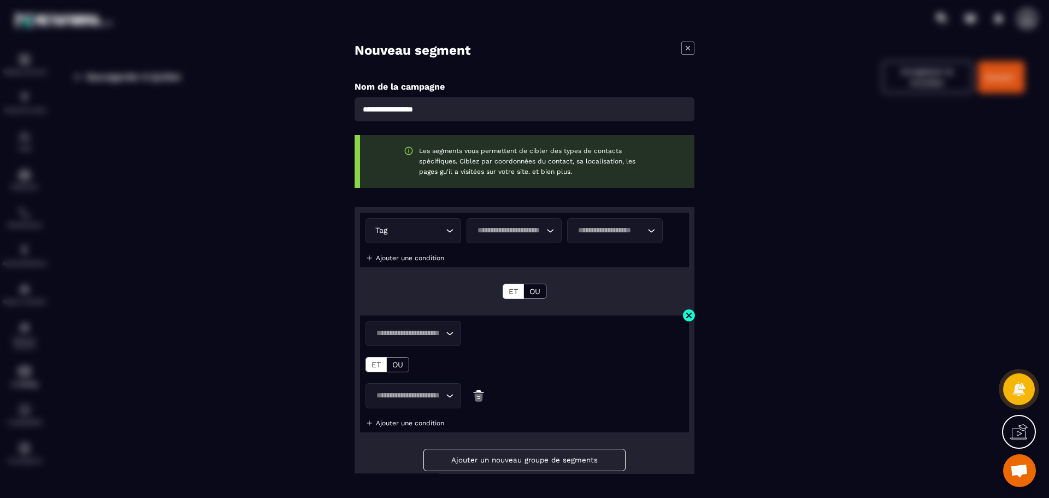
click at [687, 50] on icon "Modal window" at bounding box center [687, 48] width 13 height 13
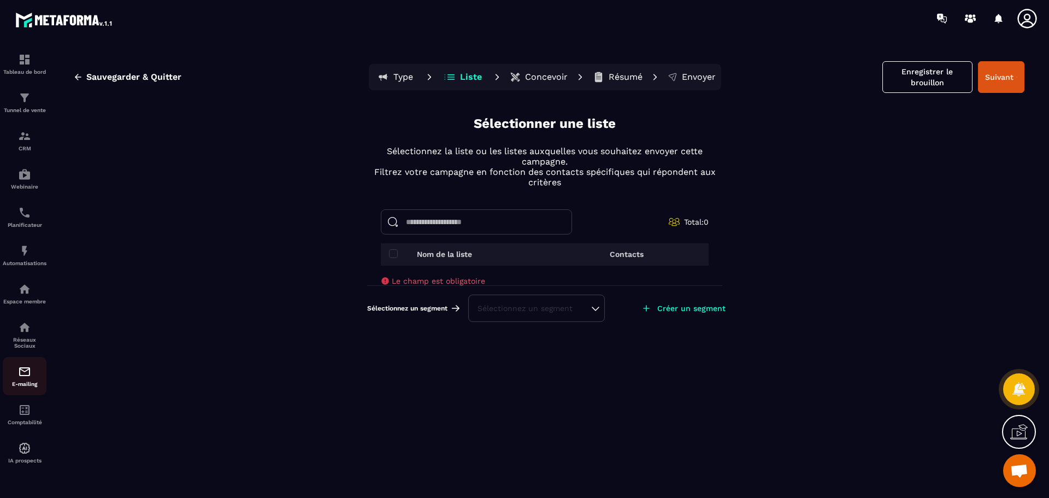
click at [21, 382] on p "E-mailing" at bounding box center [25, 384] width 44 height 6
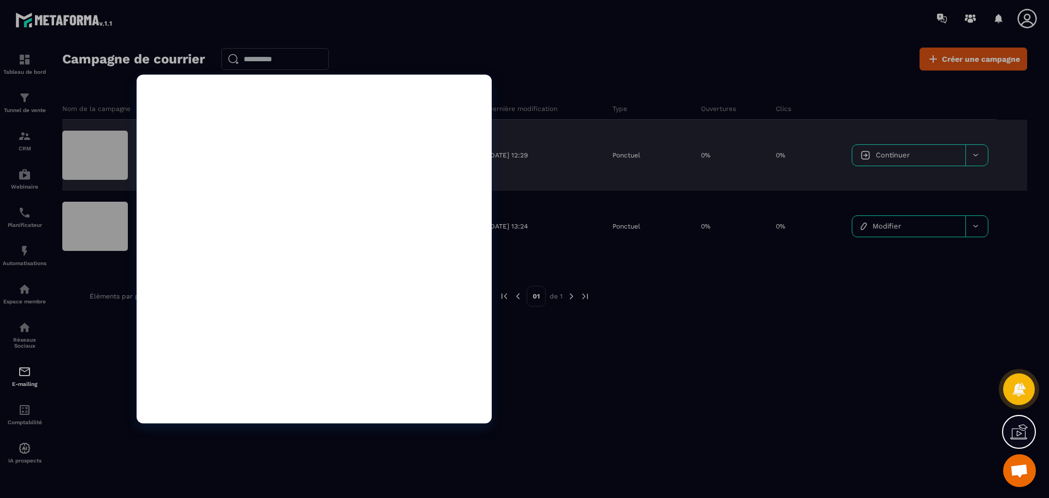
click at [115, 170] on div at bounding box center [95, 155] width 66 height 49
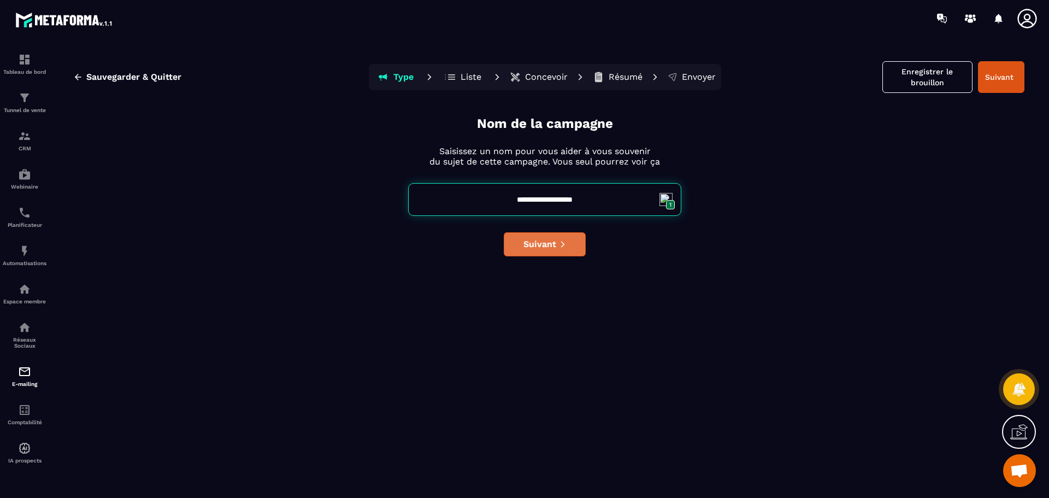
click at [563, 249] on button "Suivant" at bounding box center [545, 244] width 82 height 24
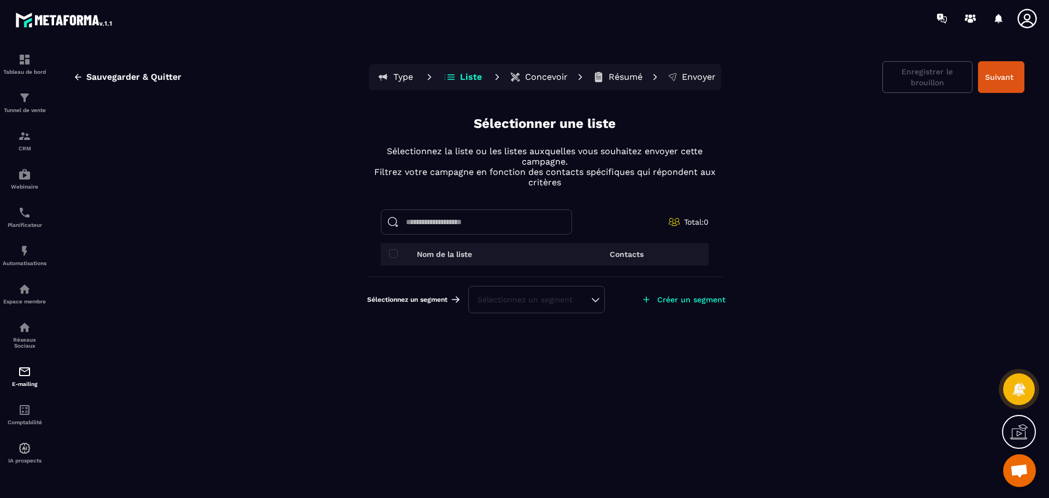
click at [461, 225] on input at bounding box center [476, 221] width 191 height 25
click at [395, 256] on span at bounding box center [393, 253] width 9 height 9
click at [511, 228] on input at bounding box center [476, 221] width 191 height 25
click at [662, 303] on p "Créer un segment" at bounding box center [691, 299] width 68 height 9
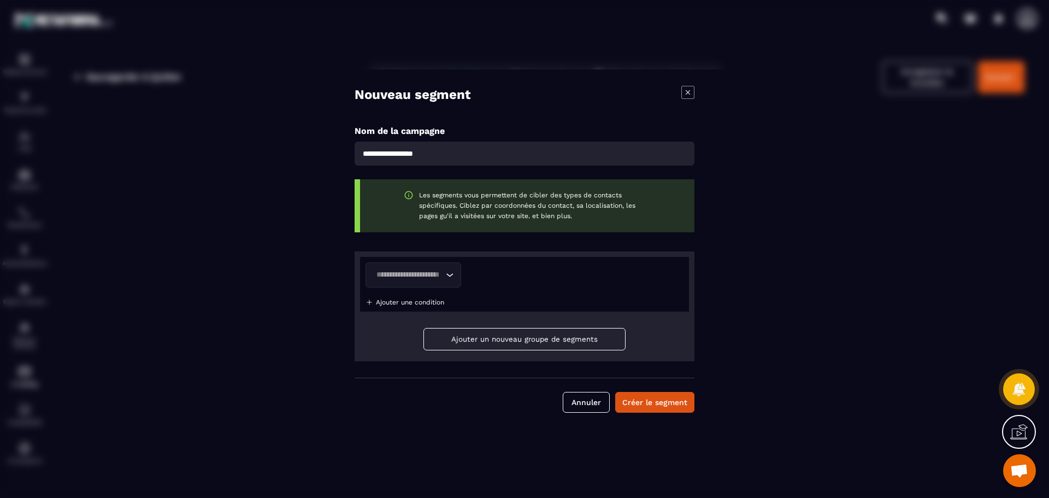
click at [493, 334] on button "Ajouter un nouveau groupe de segments" at bounding box center [524, 339] width 202 height 22
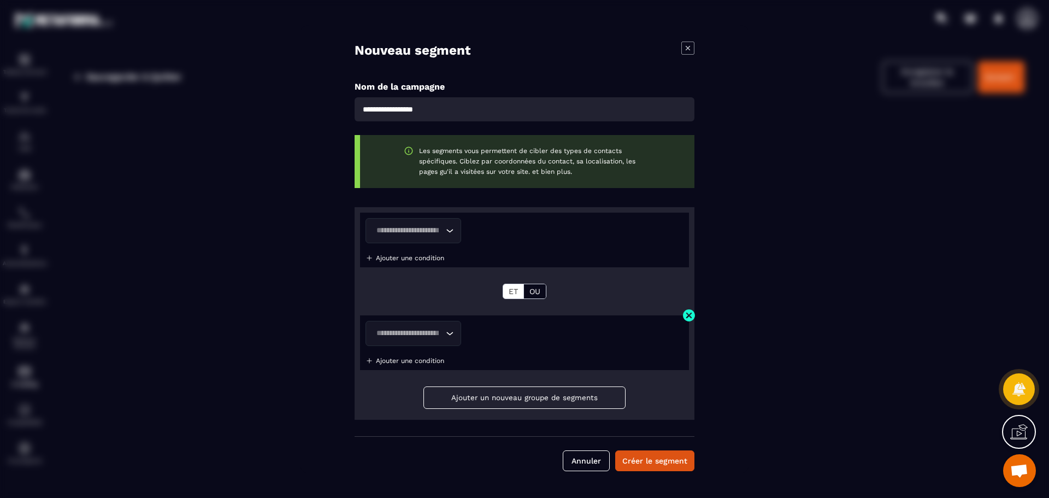
click at [481, 403] on button "Ajouter un nouveau groupe de segments" at bounding box center [524, 397] width 202 height 22
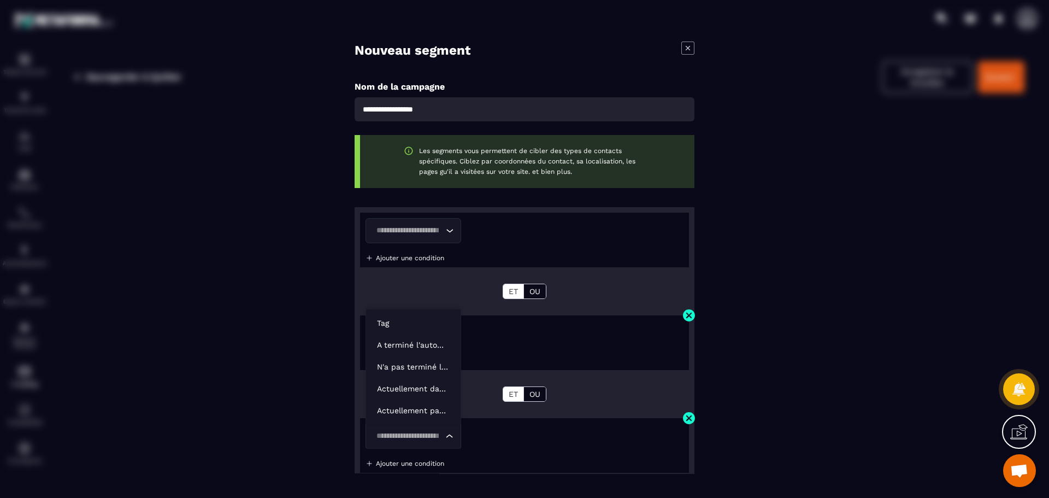
click at [450, 434] on icon "Search for option" at bounding box center [449, 436] width 11 height 11
click at [501, 309] on div "Loading... Ajouter une condition ET OU Loading... Ajouter une condition ET OU L…" at bounding box center [525, 364] width 340 height 315
click at [455, 232] on div "Loading..." at bounding box center [414, 230] width 96 height 25
click at [689, 48] on icon "Modal window" at bounding box center [687, 48] width 13 height 13
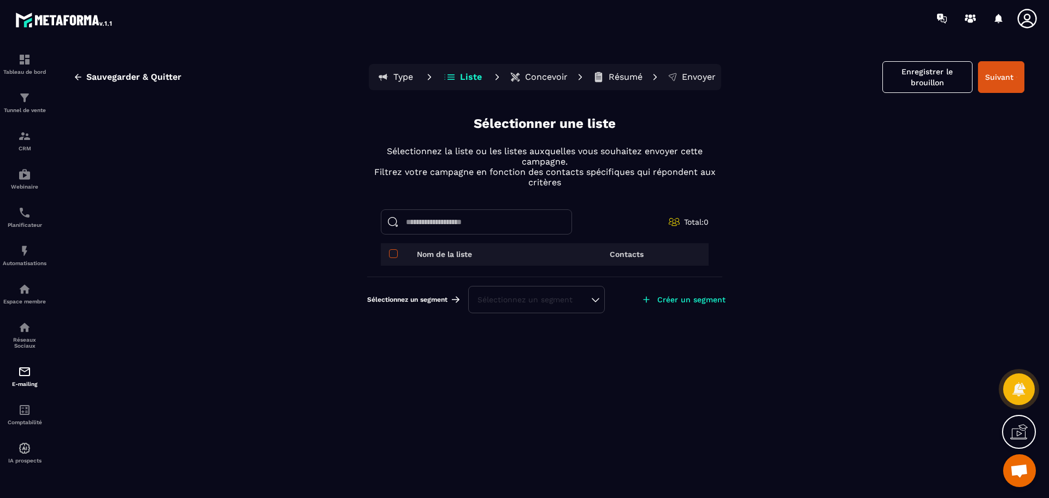
click at [390, 255] on span at bounding box center [393, 253] width 9 height 9
click at [392, 256] on span at bounding box center [393, 253] width 9 height 9
click at [631, 262] on th "Contacts" at bounding box center [627, 254] width 164 height 22
click at [394, 250] on span at bounding box center [393, 253] width 9 height 9
click at [481, 221] on input at bounding box center [476, 221] width 191 height 25
